Goal: Find specific page/section: Find specific page/section

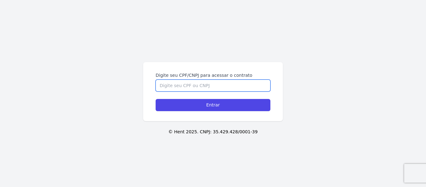
click at [184, 87] on input "Digite seu CPF/CNPJ para acessar o contrato" at bounding box center [213, 85] width 115 height 12
type input "00776910329"
click at [156, 99] on input "Entrar" at bounding box center [213, 105] width 115 height 12
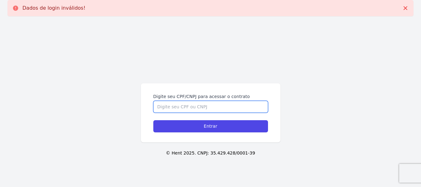
click at [188, 107] on input "Digite seu CPF/CNPJ para acessar o contrato" at bounding box center [210, 107] width 115 height 12
type input "00776910329"
click at [153, 120] on input "Entrar" at bounding box center [210, 126] width 115 height 12
